Goal: Find specific page/section: Find specific page/section

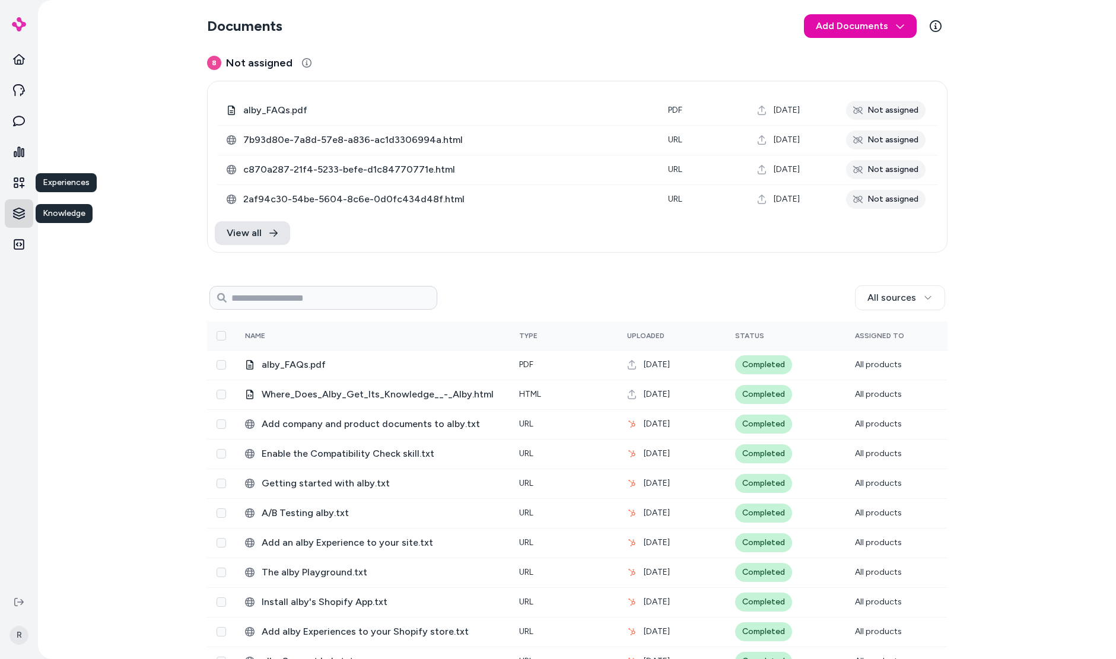
click at [14, 206] on html "Home Agents Inbox Analytics Experiences Experiences Experiences Knowledge Knowl…" at bounding box center [558, 329] width 1116 height 659
click at [106, 157] on html "Home Agents Inbox Analytics Experiences Knowledge Integrations R Documents Add …" at bounding box center [558, 329] width 1116 height 659
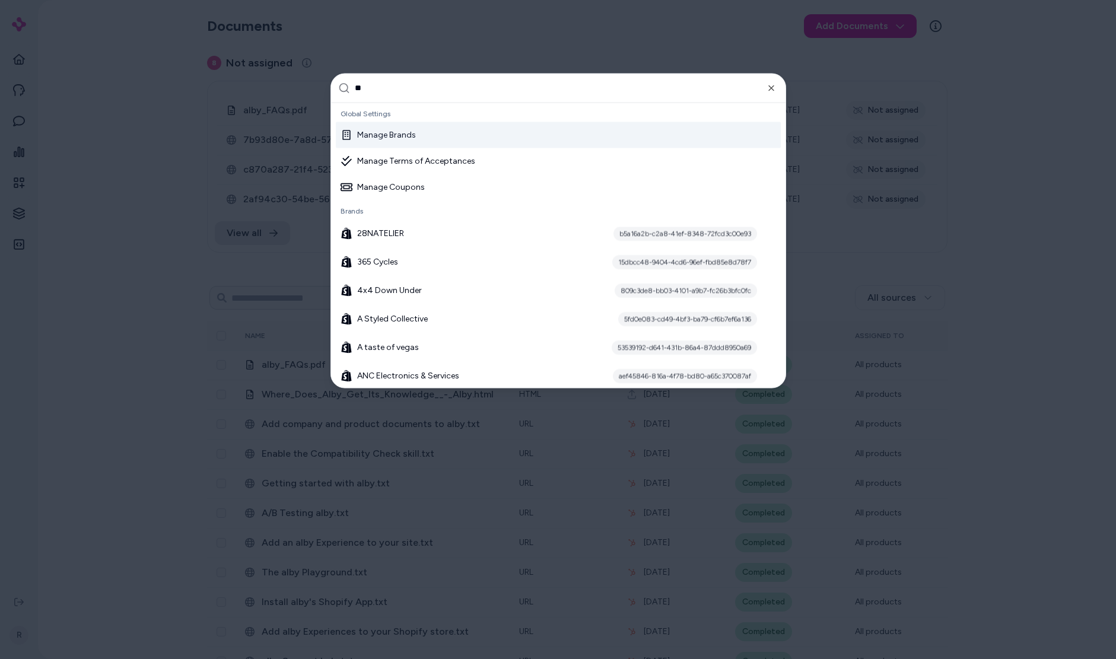
type input "***"
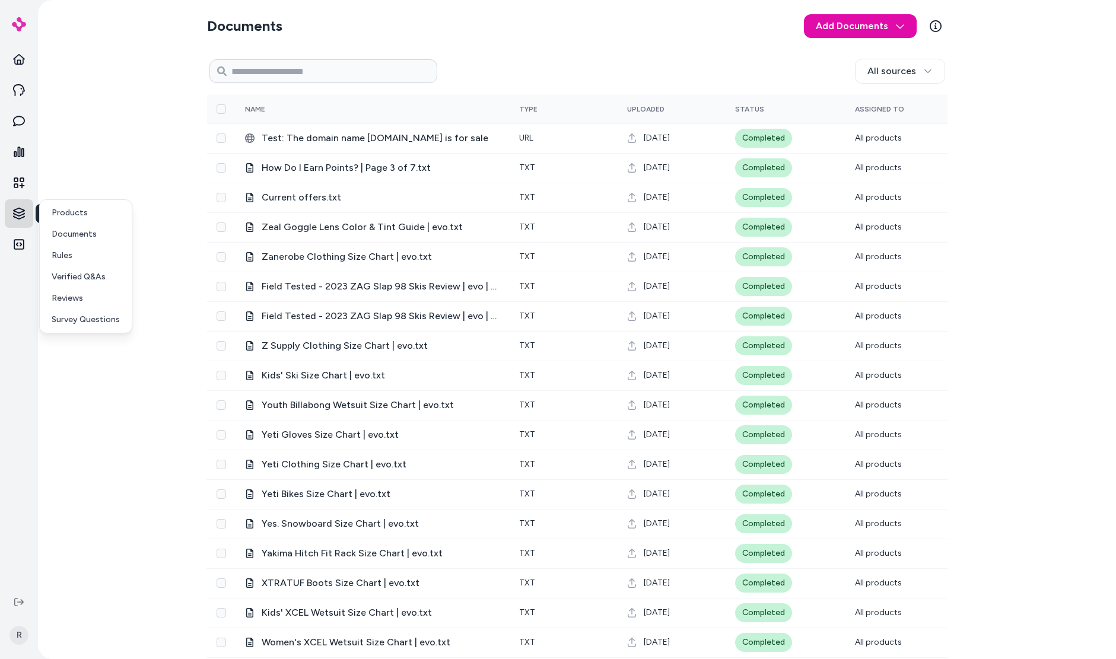
click at [13, 209] on html "Home Agents Inbox Analytics Experiences Knowledge Knowledge Knowledge Integrati…" at bounding box center [558, 329] width 1116 height 659
click at [84, 214] on p "Products" at bounding box center [70, 213] width 36 height 12
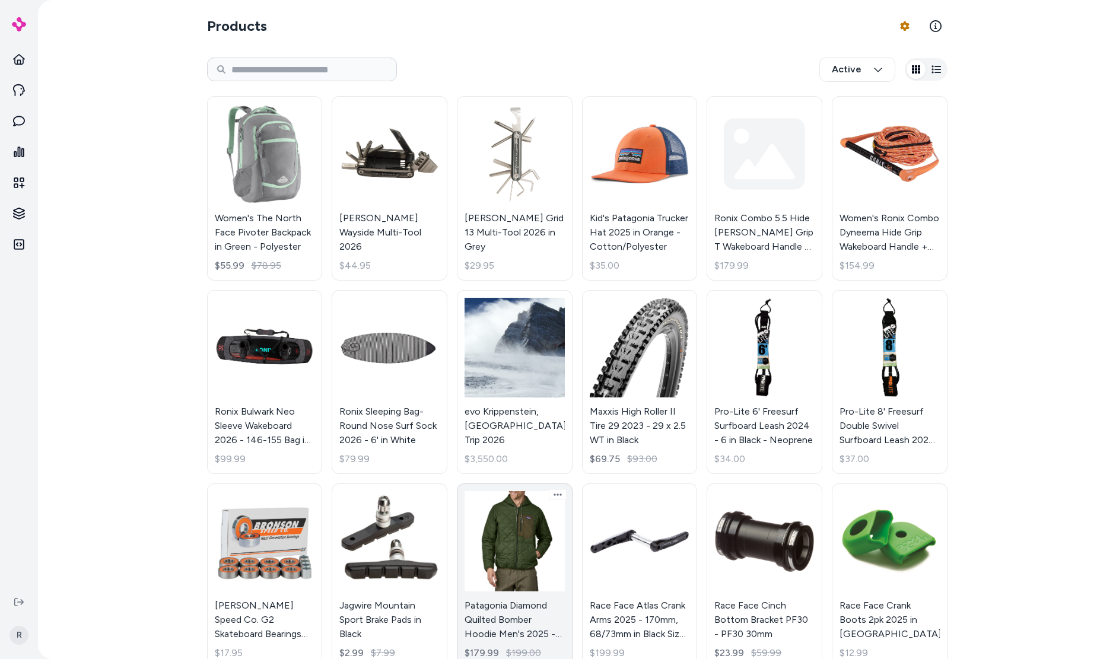
click at [569, 561] on div "Women's The North Face Pivoter Backpack in Green - Polyester $55.99 $78.95 [PER…" at bounding box center [577, 479] width 740 height 780
click at [545, 556] on link "Patagonia Diamond Quilted Bomber Hoodie Men's 2025 - Small Green - Cotton/Polye…" at bounding box center [515, 575] width 116 height 184
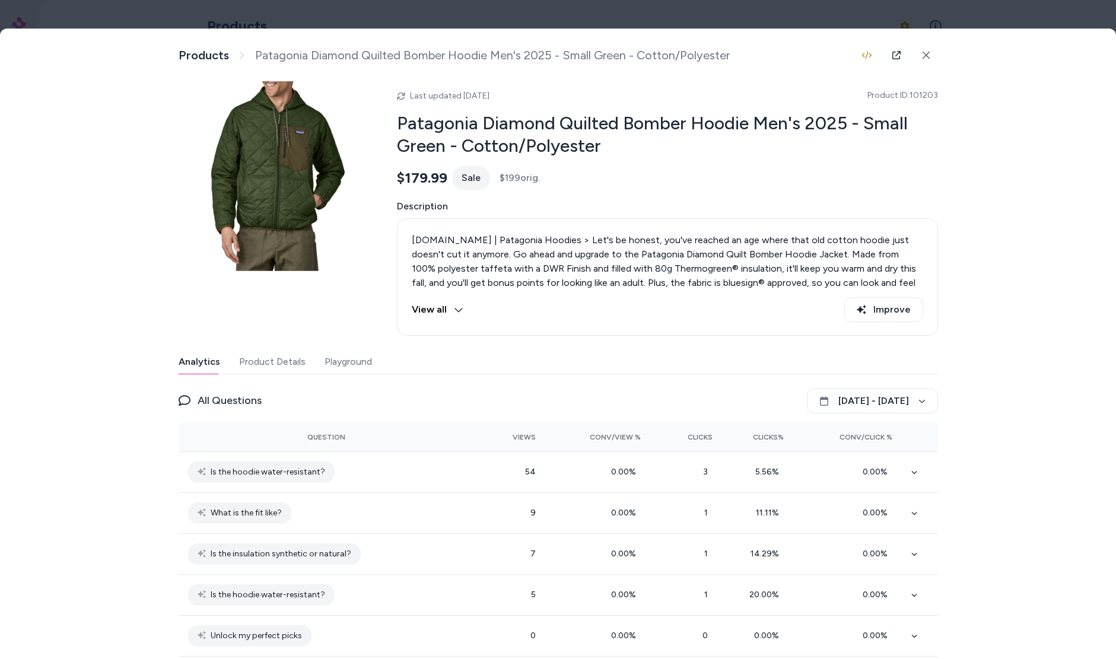
click at [279, 364] on button "Product Details" at bounding box center [272, 362] width 66 height 24
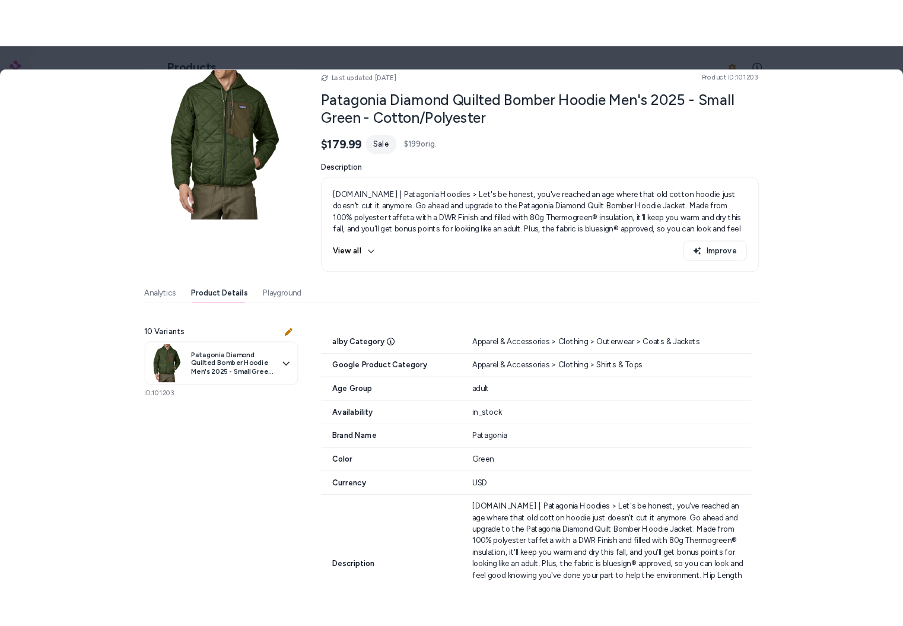
scroll to position [93, 0]
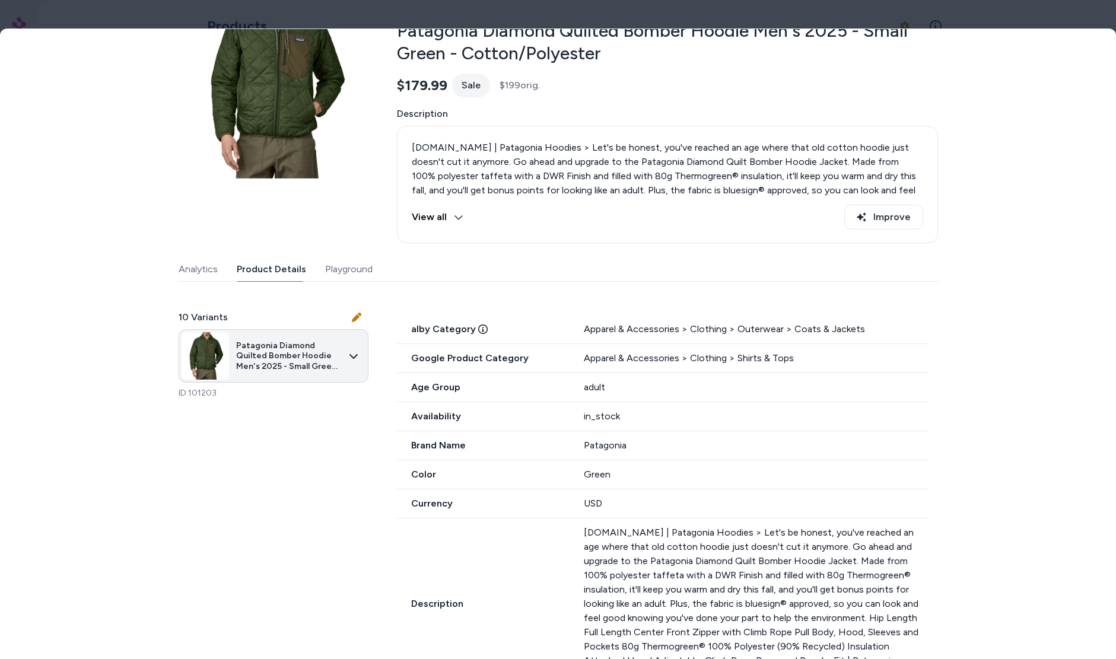
click at [350, 357] on body "Home Agents Inbox Analytics Experiences Knowledge Integrations R Products Produ…" at bounding box center [558, 329] width 1116 height 659
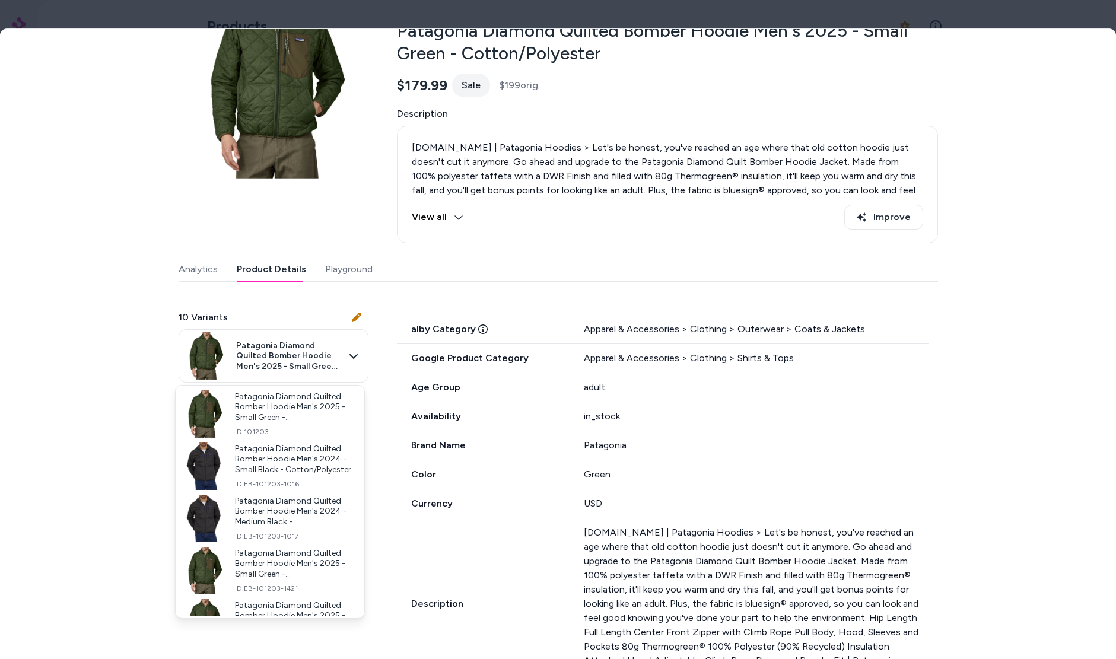
click at [289, 143] on div at bounding box center [558, 329] width 1116 height 659
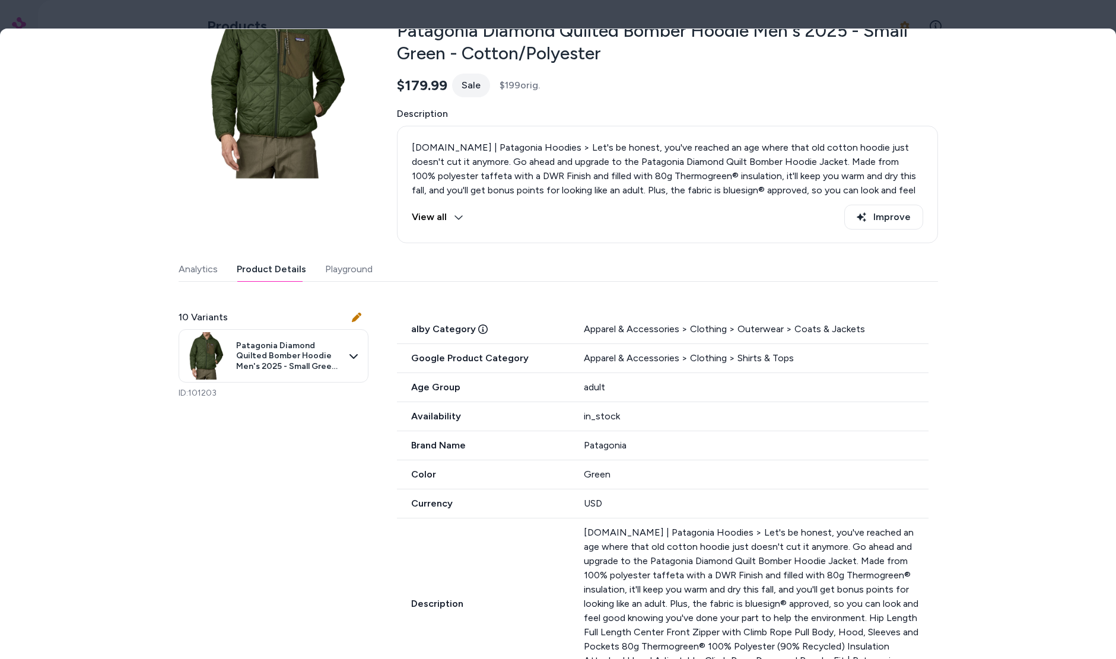
click at [261, 21] on div at bounding box center [558, 329] width 1116 height 659
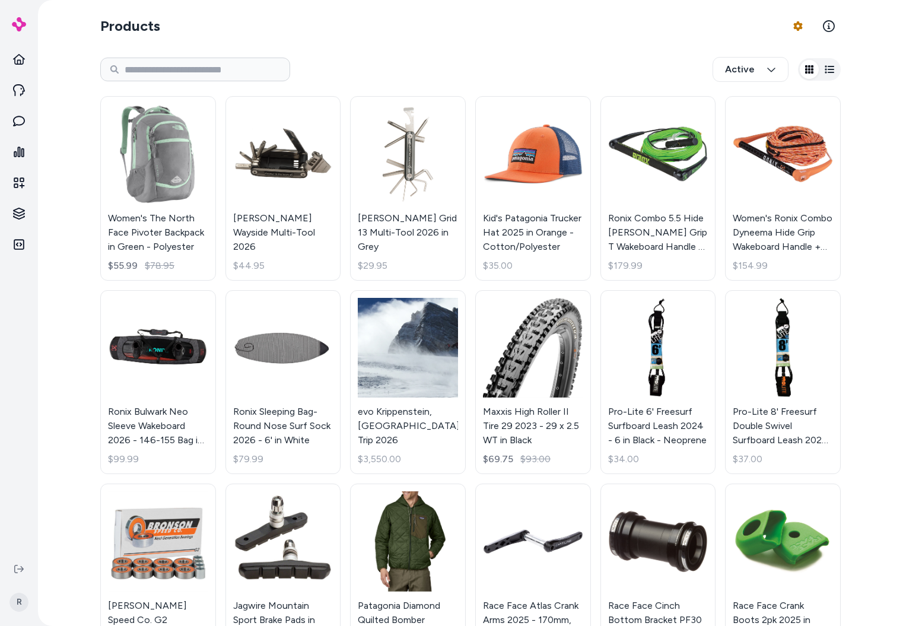
click at [56, 236] on div "Products Product Feed Options Active Women's The North Face Pivoter Backpack in…" at bounding box center [470, 313] width 865 height 626
click at [26, 218] on html "Home Agents Inbox Analytics Experiences Knowledge Knowledge Knowledge Integrati…" at bounding box center [451, 313] width 903 height 626
click at [82, 231] on p "Documents" at bounding box center [74, 234] width 45 height 12
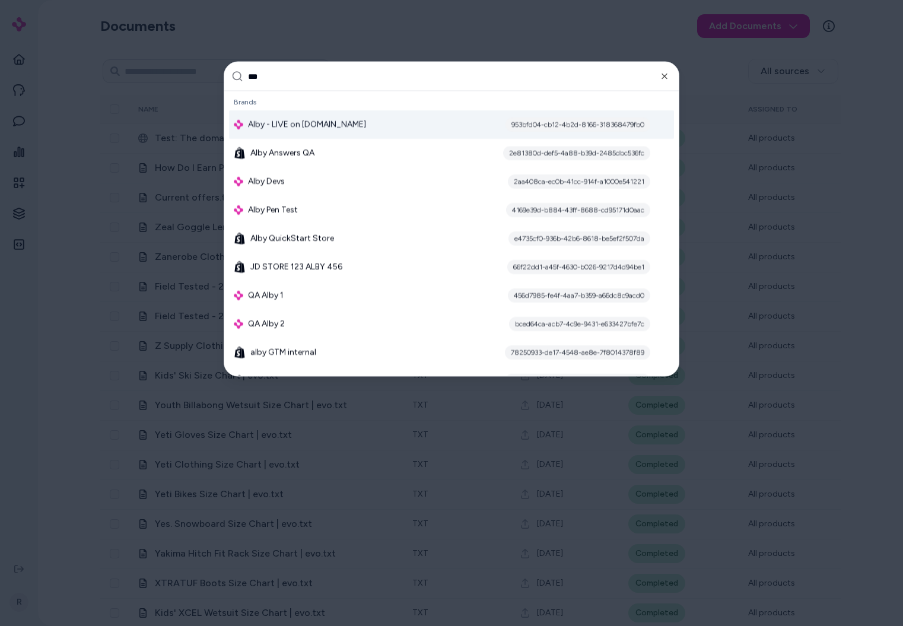
type input "***"
click at [295, 128] on span "Alby - LIVE on [DOMAIN_NAME]" at bounding box center [307, 125] width 118 height 12
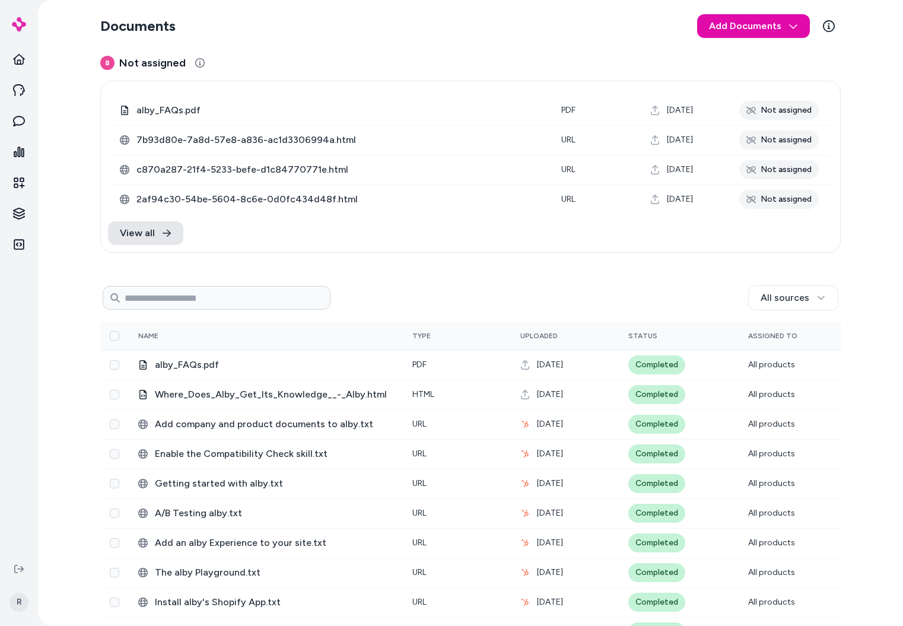
click at [366, 60] on h3 "8 Not assigned" at bounding box center [470, 63] width 740 height 17
click at [634, 285] on div "All sources" at bounding box center [584, 297] width 508 height 25
